Goal: Task Accomplishment & Management: Use online tool/utility

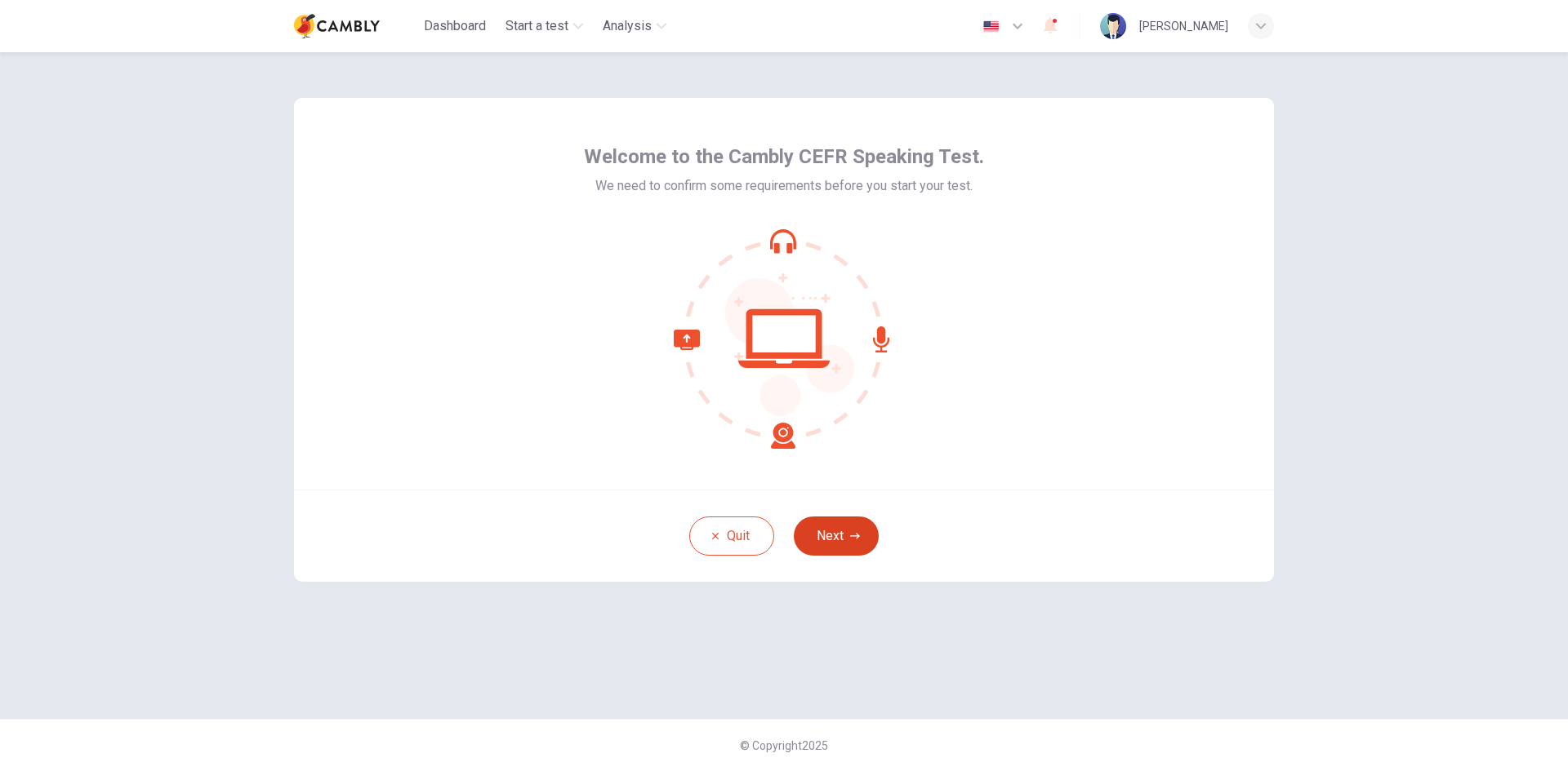
click at [855, 537] on icon "button" at bounding box center [855, 536] width 10 height 10
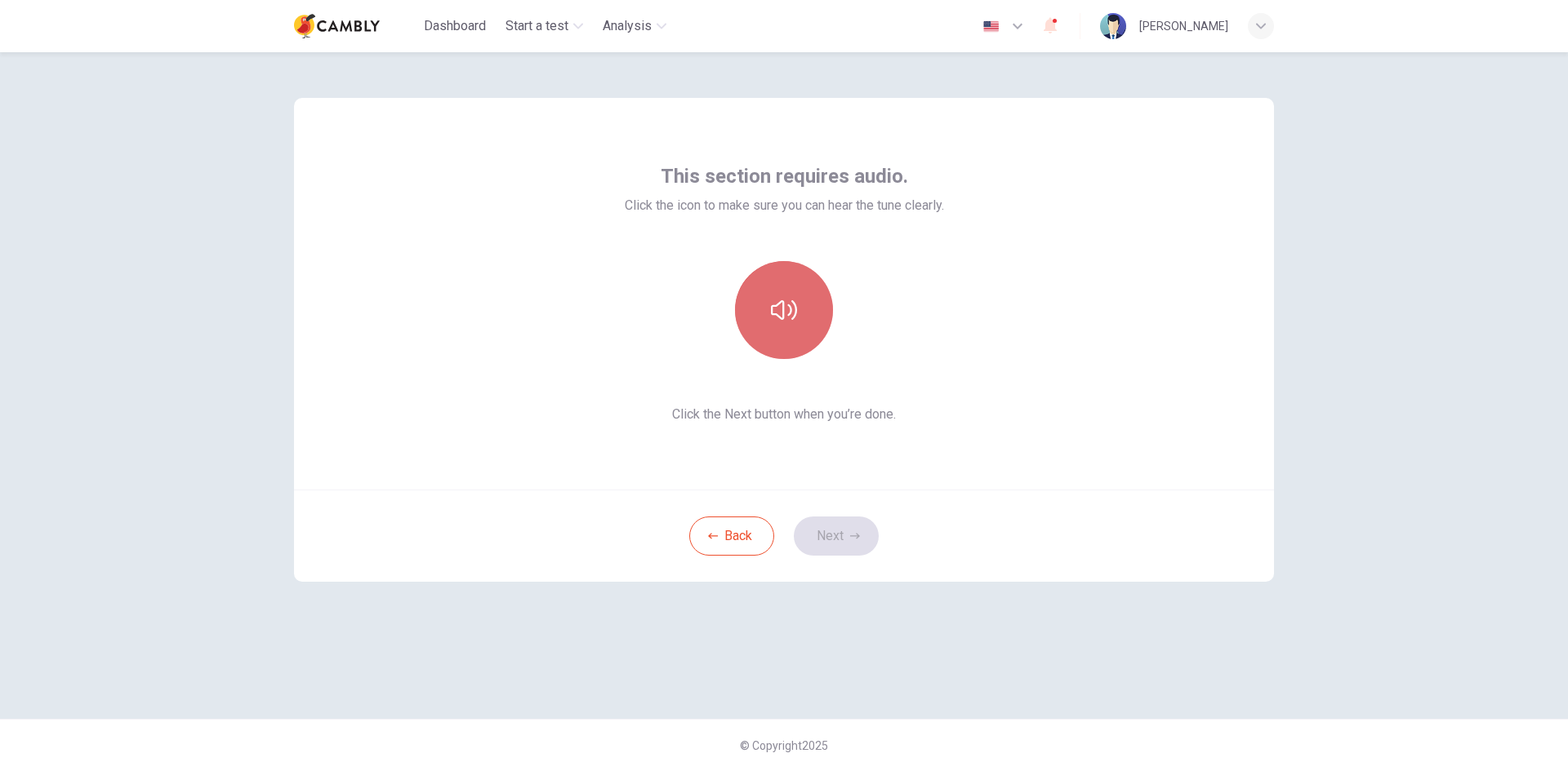
click at [776, 294] on button "button" at bounding box center [783, 310] width 98 height 98
click at [852, 541] on icon "button" at bounding box center [855, 536] width 10 height 10
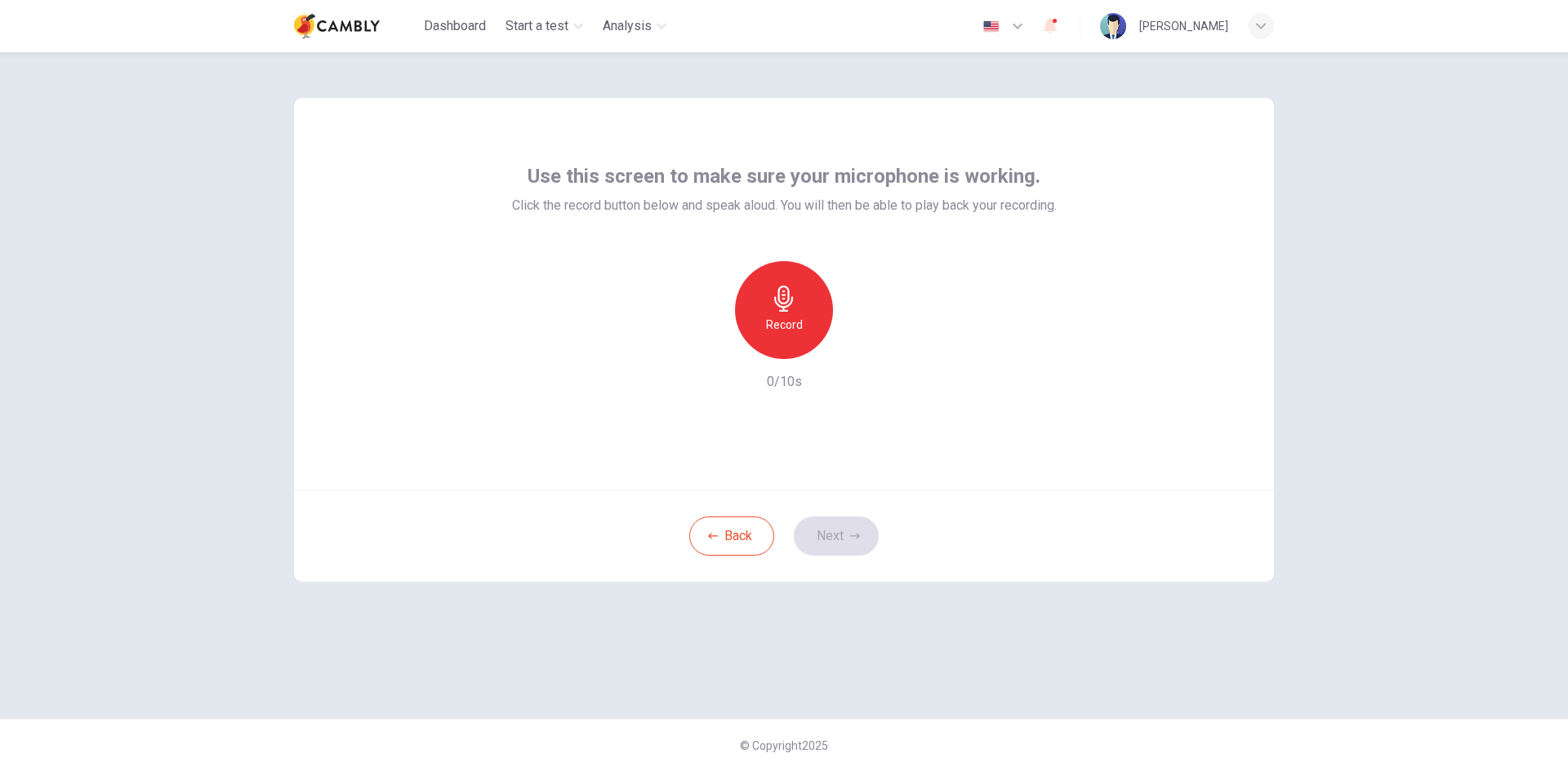
click at [745, 297] on div "Record" at bounding box center [783, 310] width 98 height 98
click at [785, 310] on icon "button" at bounding box center [783, 298] width 18 height 26
click at [857, 341] on icon "button" at bounding box center [859, 346] width 17 height 17
click at [854, 542] on button "Next" at bounding box center [836, 536] width 85 height 39
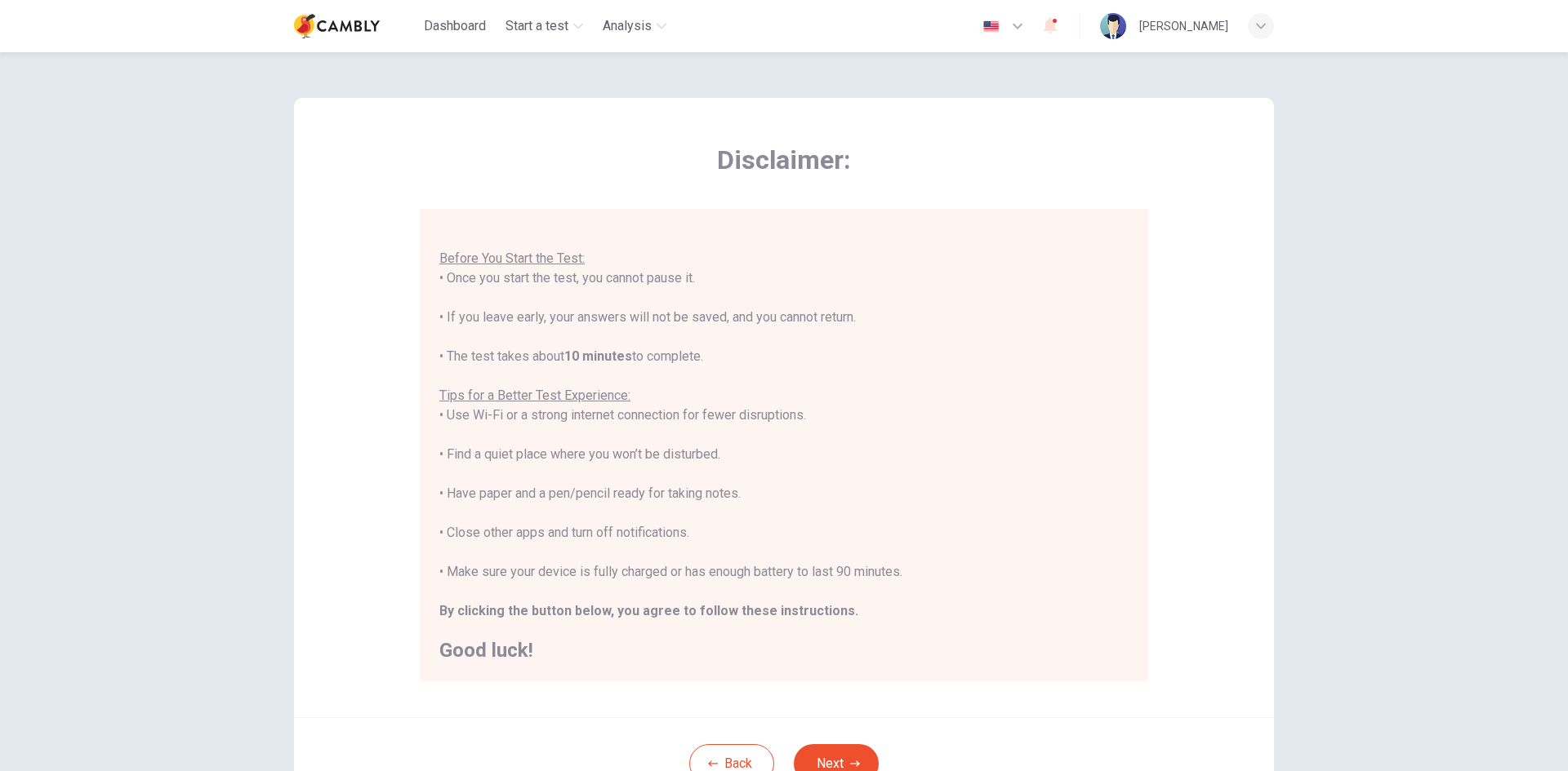
scroll to position [82, 0]
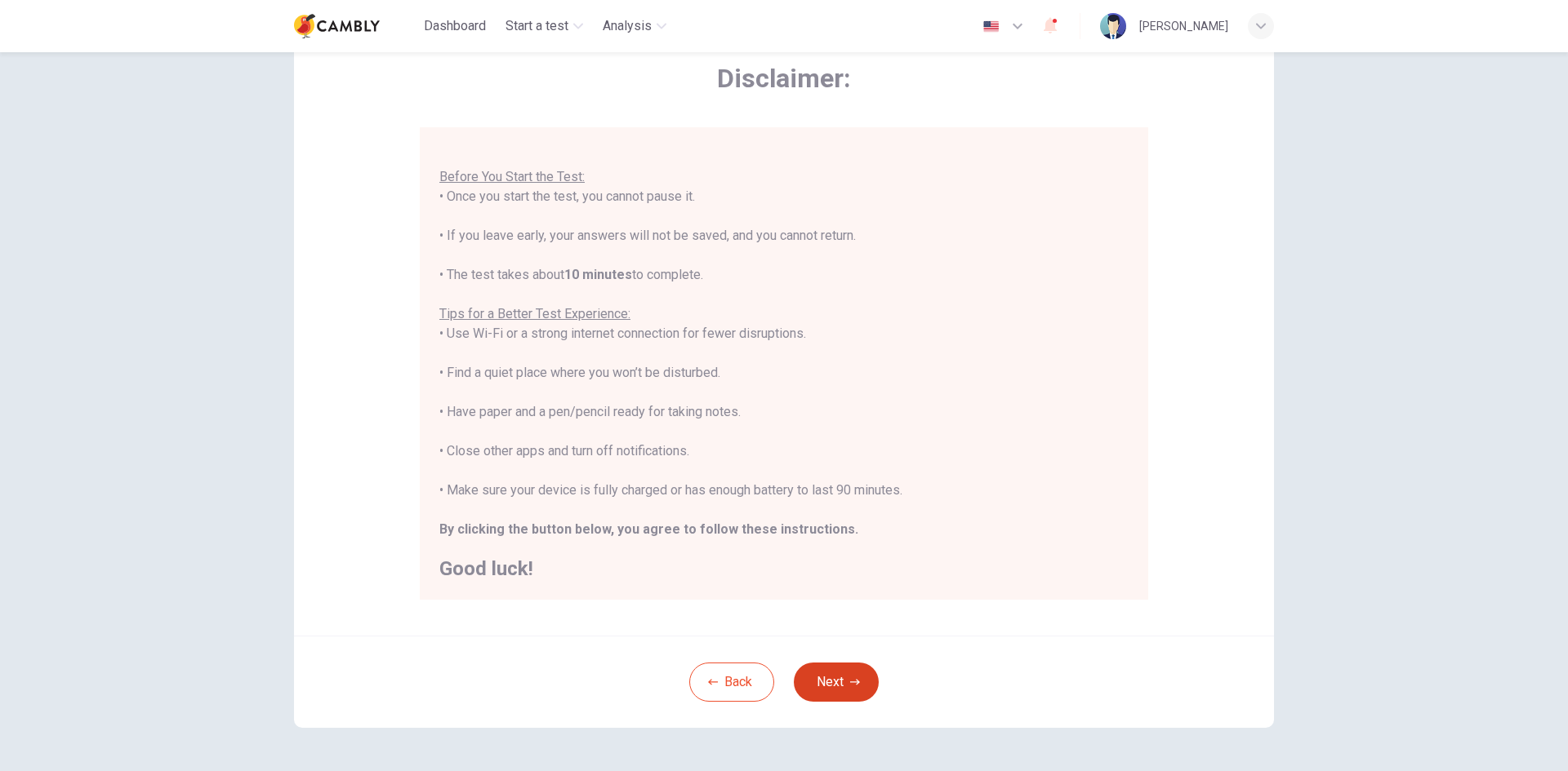
click at [841, 673] on button "Next" at bounding box center [836, 683] width 85 height 39
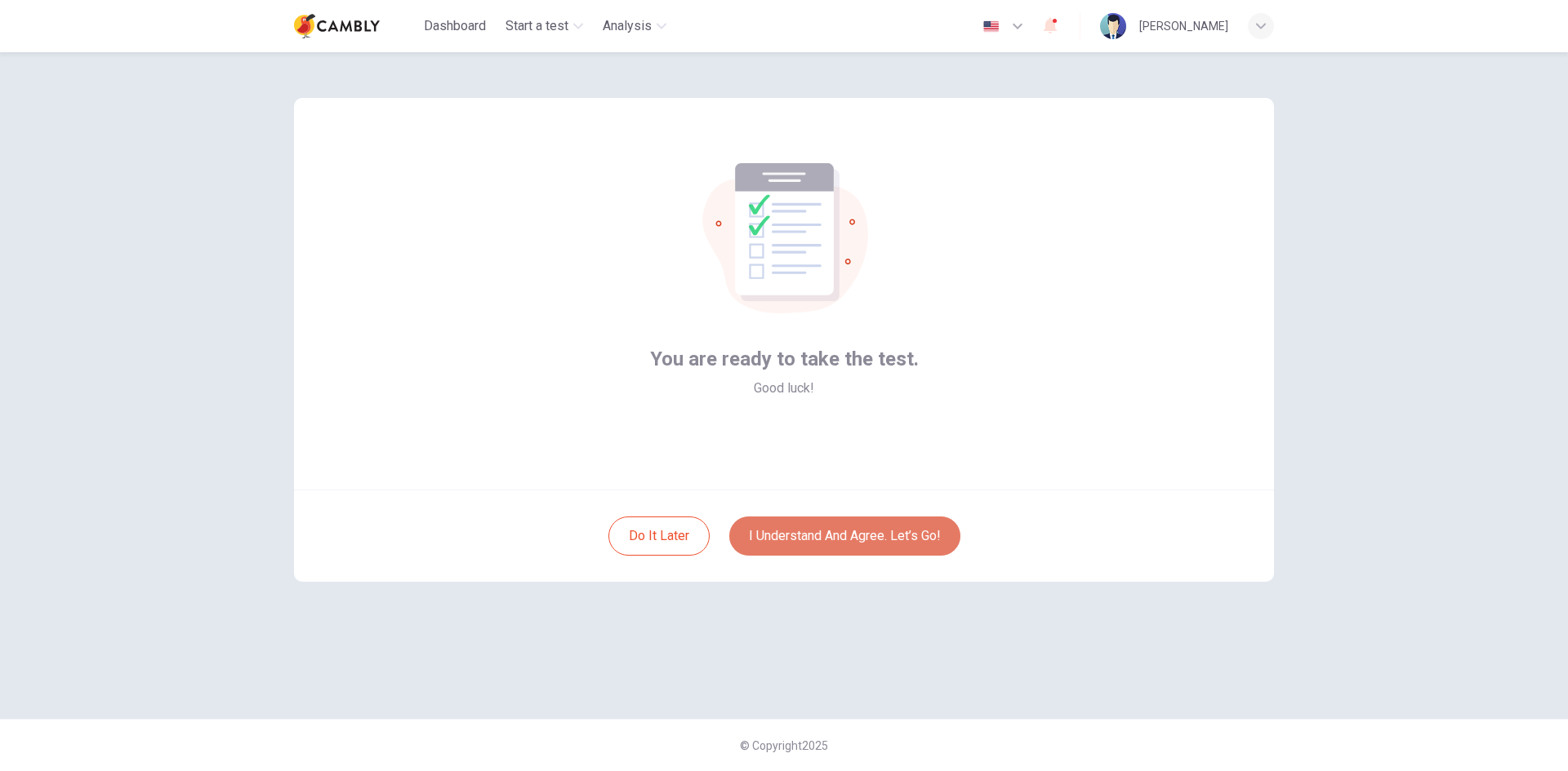
click at [857, 534] on button "I understand and agree. Let’s go!" at bounding box center [845, 536] width 232 height 39
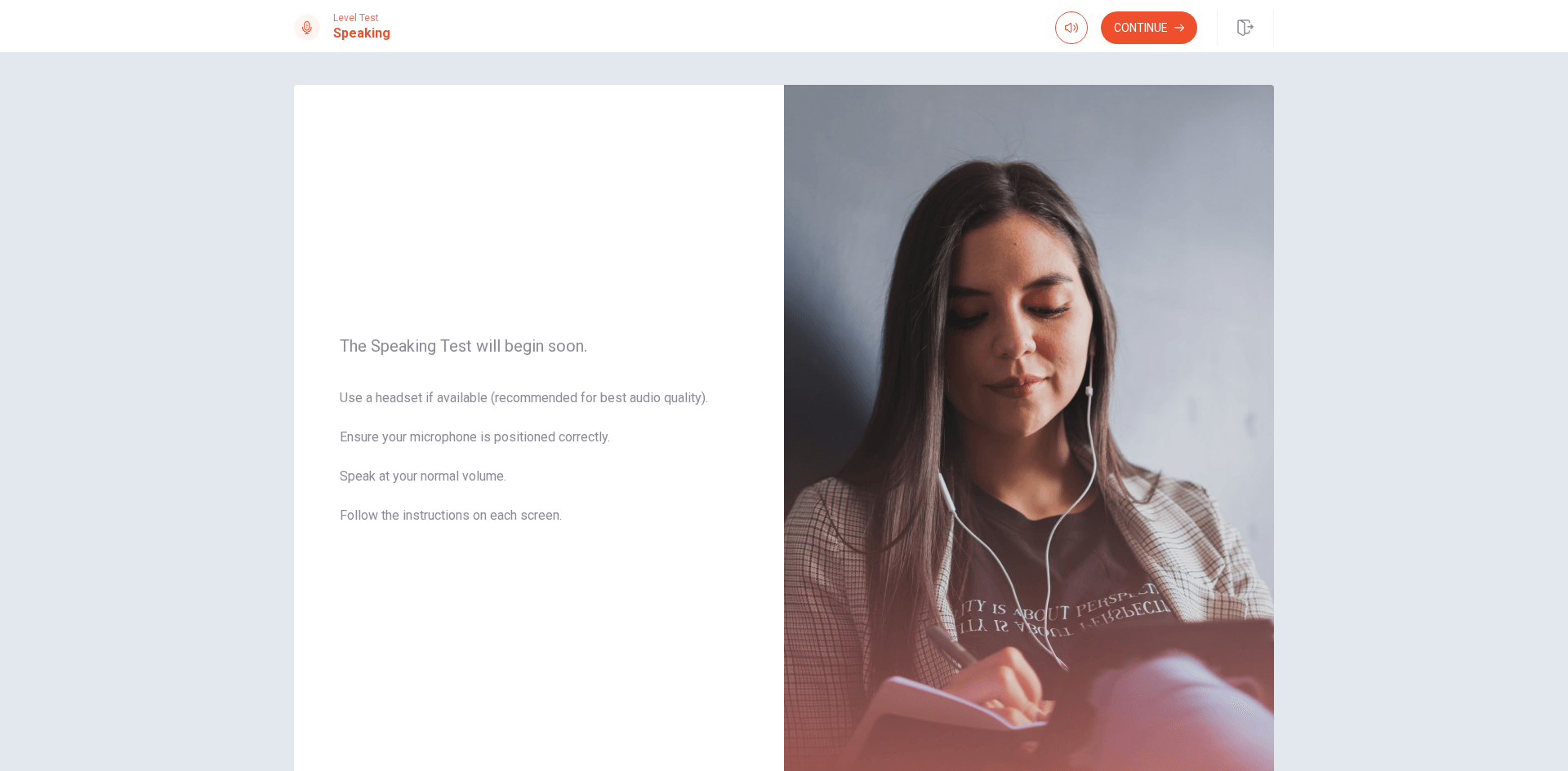
drag, startPoint x: 1151, startPoint y: 19, endPoint x: 1123, endPoint y: 65, distance: 53.9
click at [1123, 65] on div "Level Test Speaking Continue Continue The Speaking Test will begin soon. Use a …" at bounding box center [784, 385] width 1568 height 771
click at [1067, 38] on span at bounding box center [1069, 41] width 13 height 9
click at [1141, 30] on button "Continue" at bounding box center [1148, 28] width 96 height 33
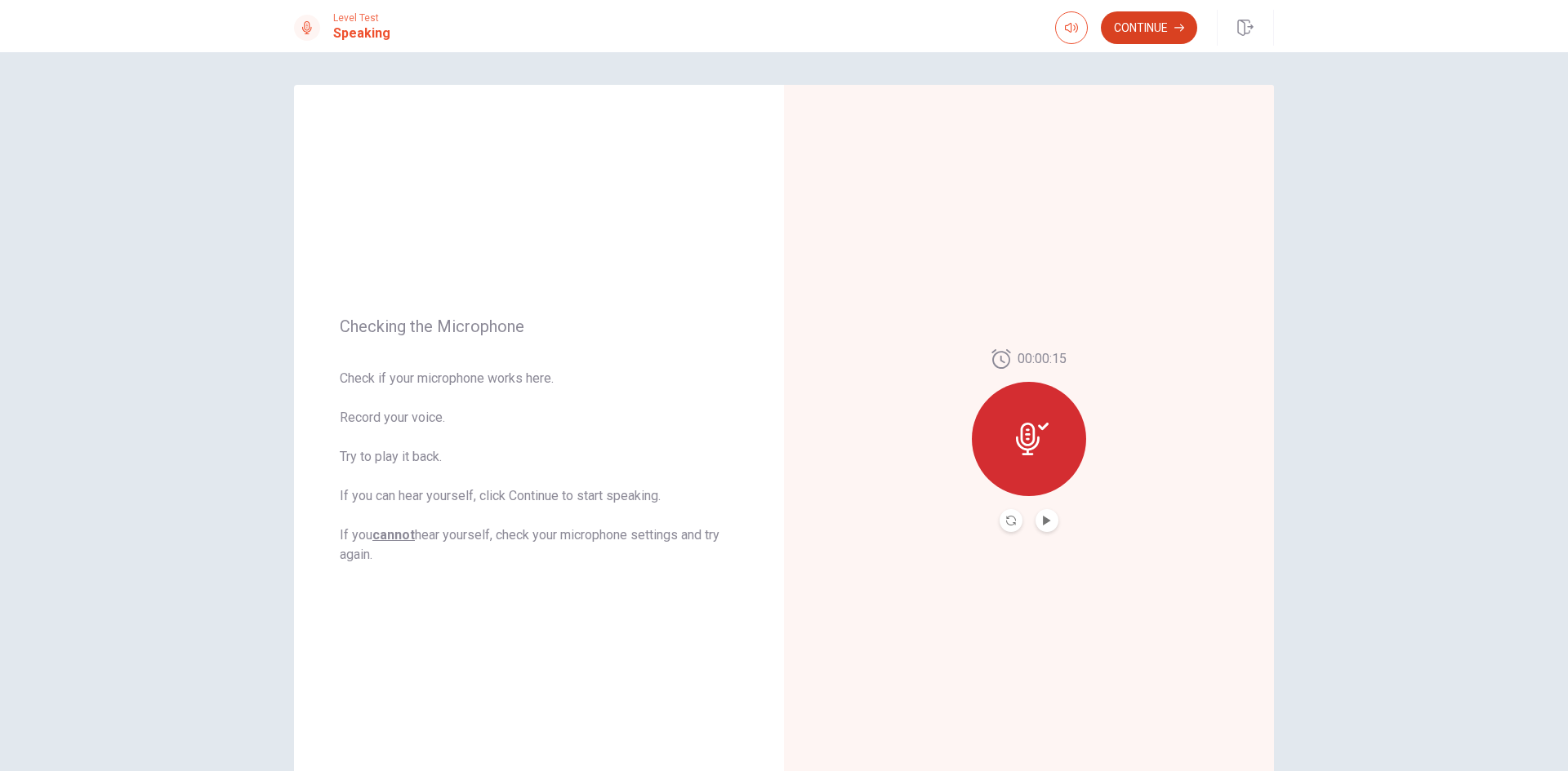
click at [1133, 16] on button "Continue" at bounding box center [1148, 28] width 96 height 33
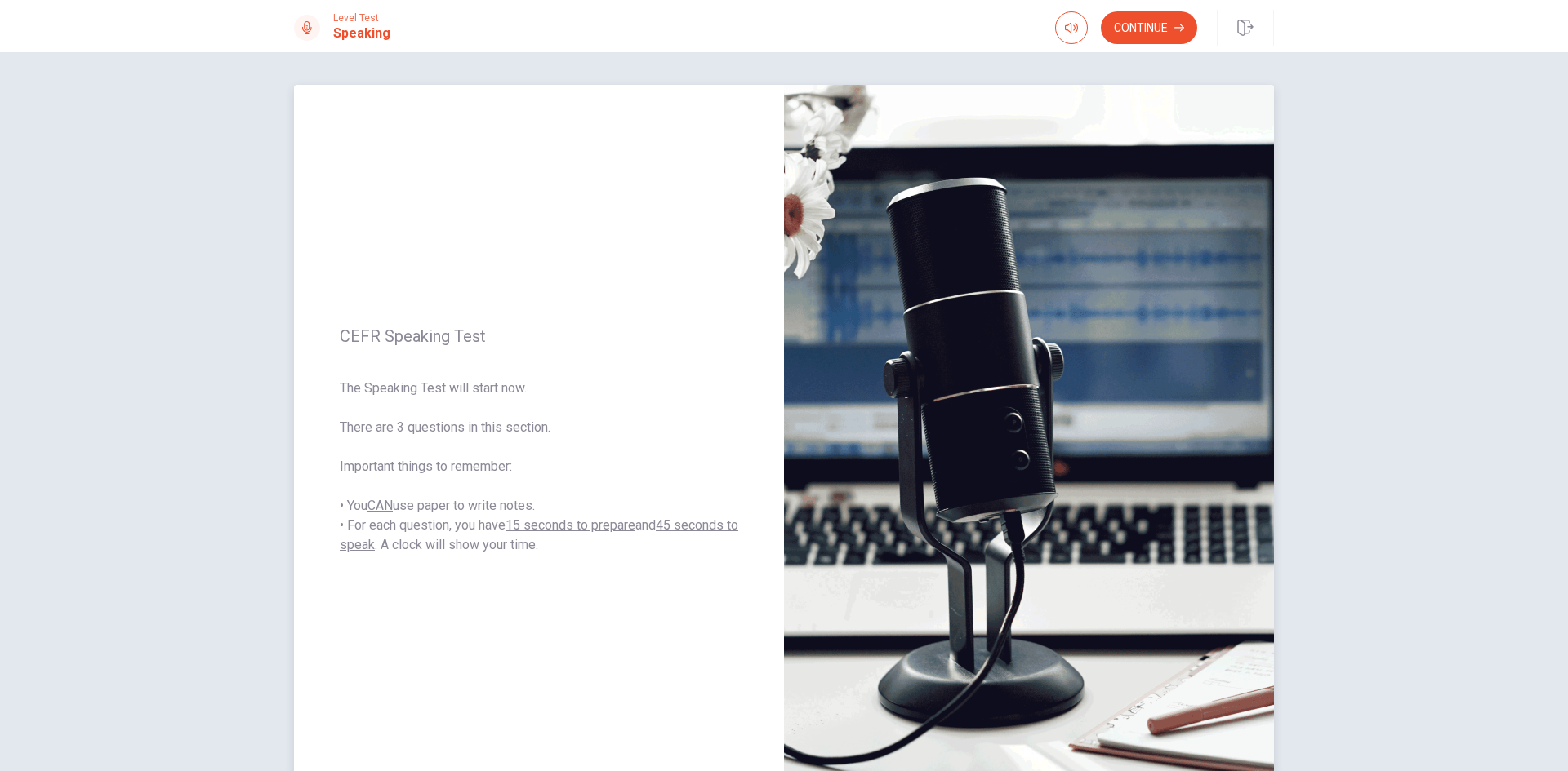
click at [682, 426] on span "The Speaking Test will start now. There are 3 questions in this section. Import…" at bounding box center [539, 466] width 399 height 176
click at [1069, 18] on button "button" at bounding box center [1071, 28] width 33 height 33
click at [1149, 24] on button "Continue" at bounding box center [1148, 28] width 96 height 33
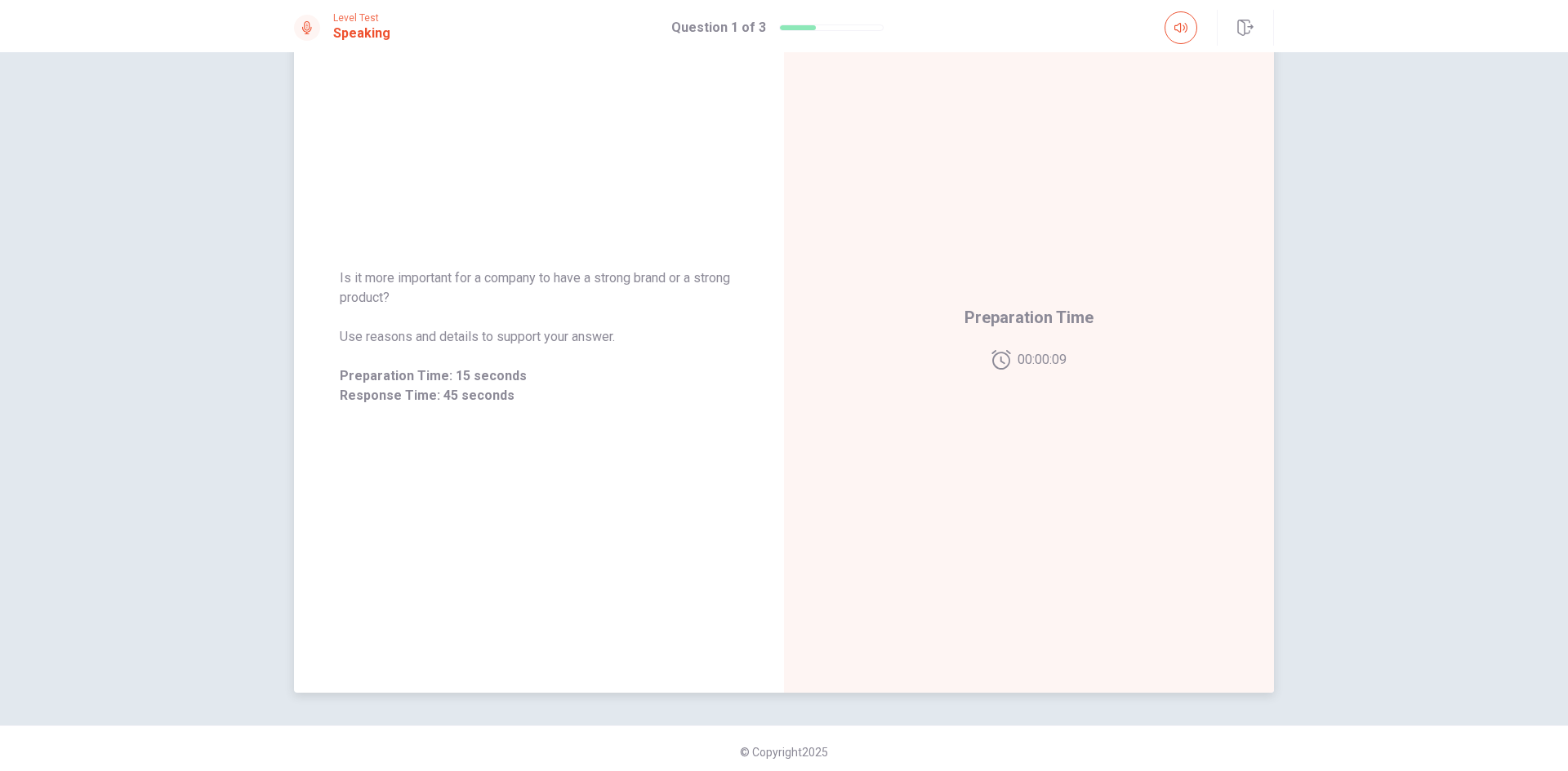
scroll to position [110, 0]
click at [957, 482] on div "Preparation Time 00:00:08" at bounding box center [1029, 331] width 490 height 712
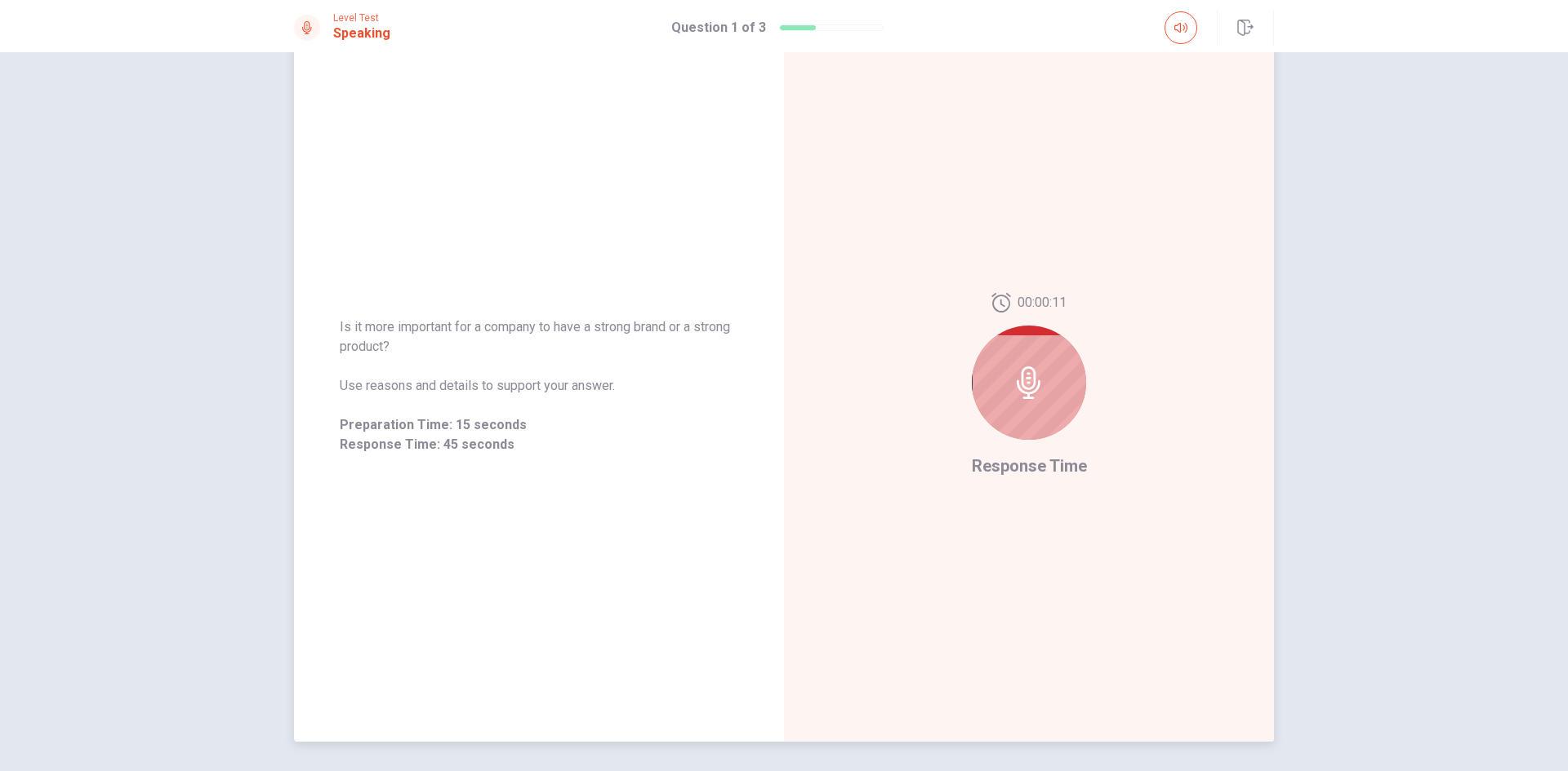
scroll to position [0, 0]
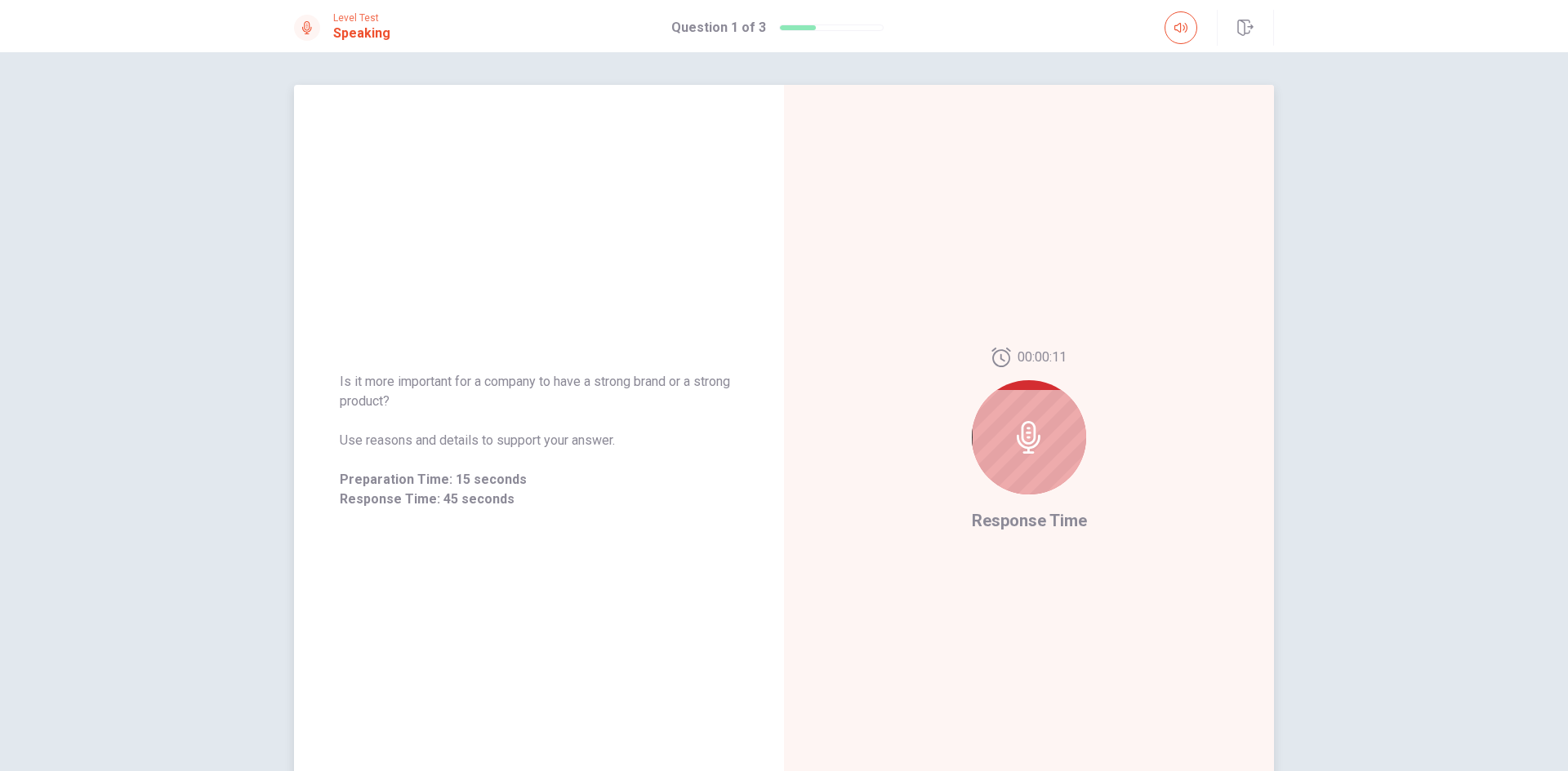
click at [1024, 419] on div at bounding box center [1029, 438] width 115 height 115
click at [990, 345] on div "00:00:10 Response Time" at bounding box center [1029, 440] width 490 height 712
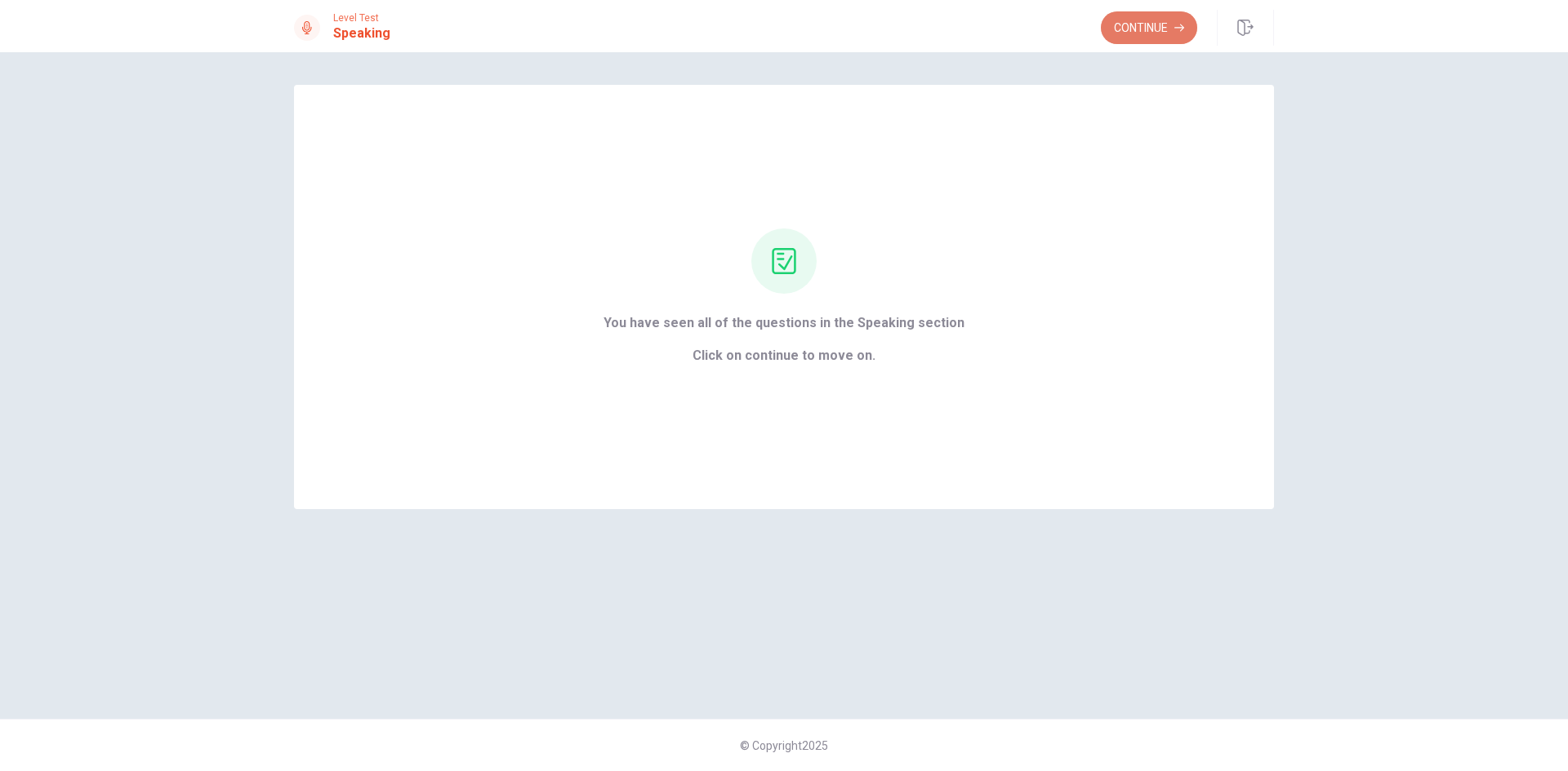
click at [1155, 26] on button "Continue" at bounding box center [1148, 28] width 96 height 33
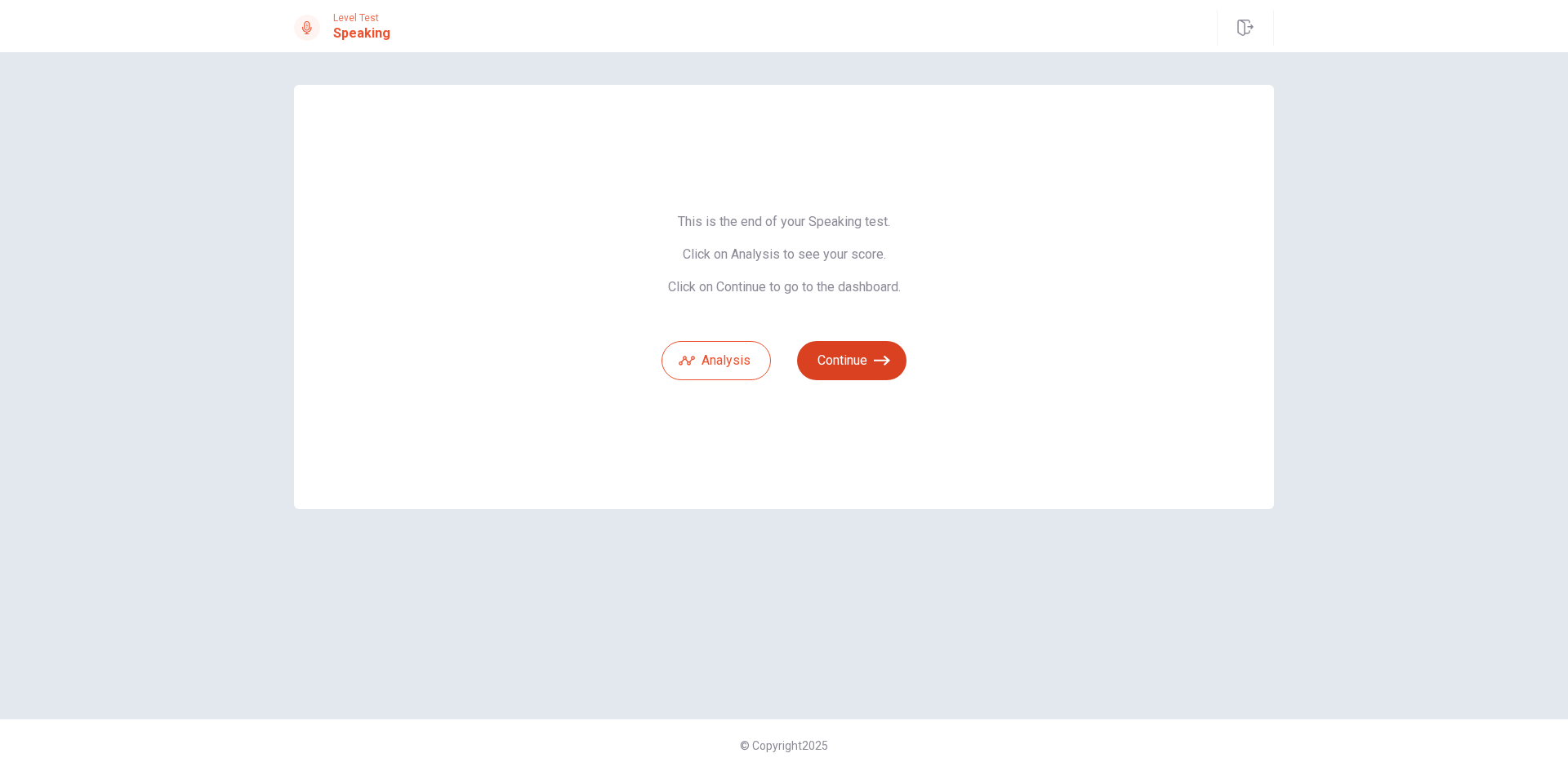
click at [847, 363] on button "Continue" at bounding box center [851, 361] width 109 height 39
